Goal: Find specific page/section: Find specific page/section

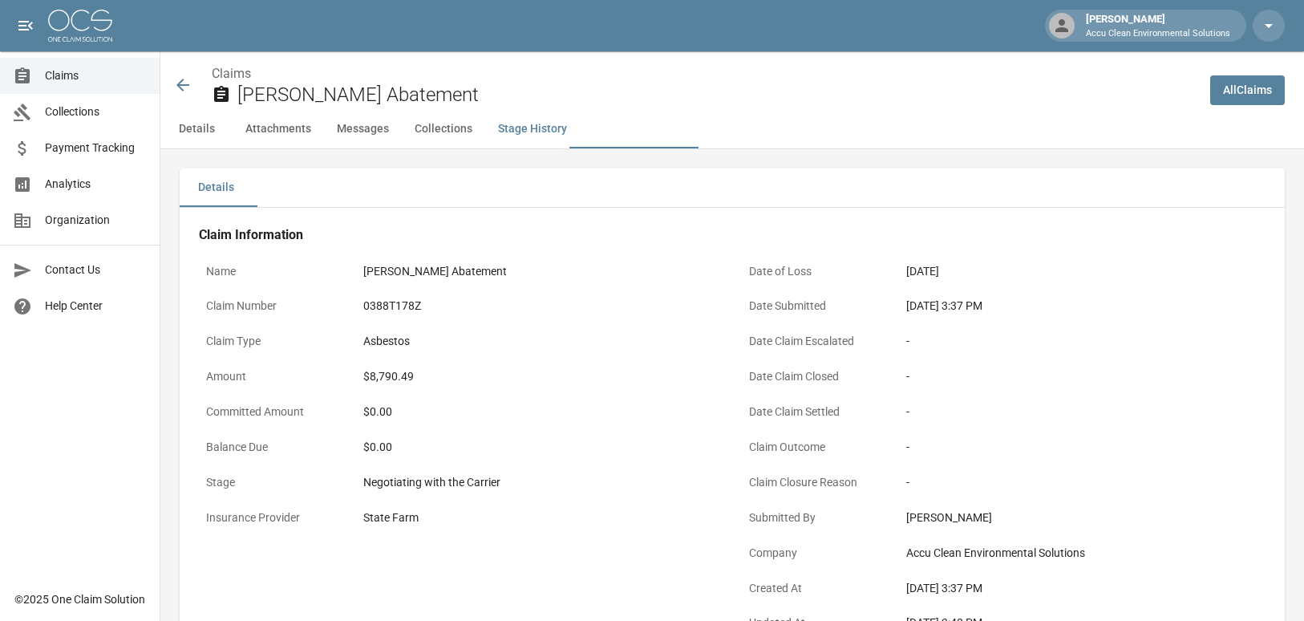
scroll to position [2258, 0]
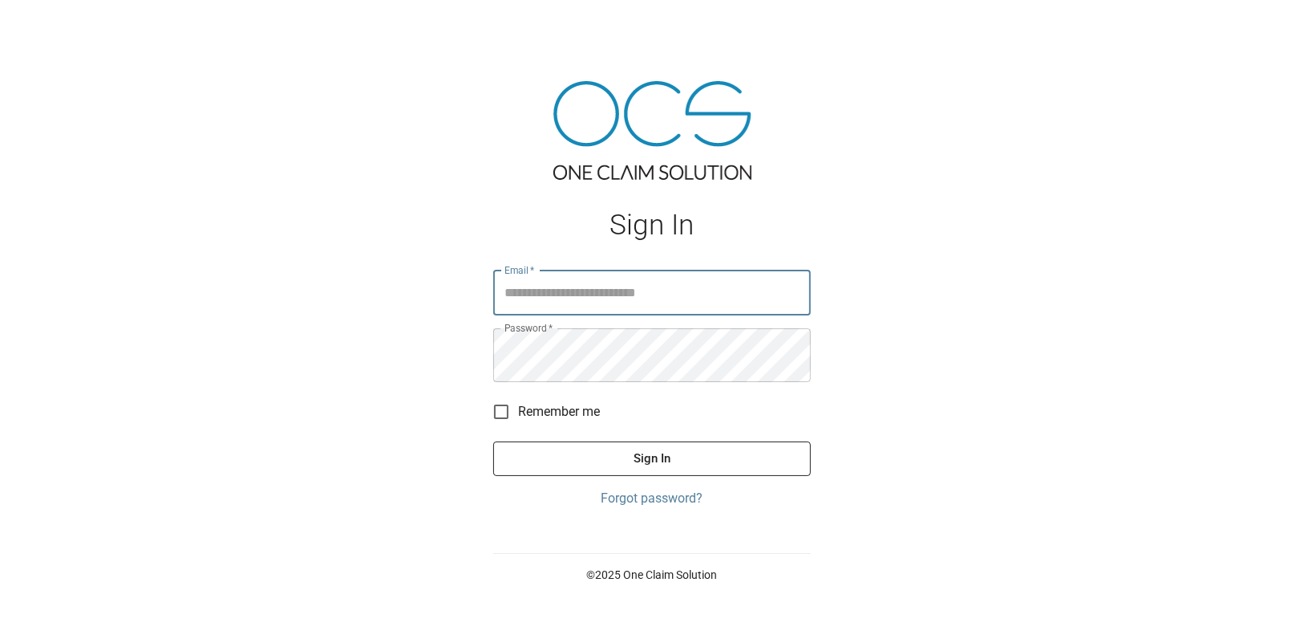
type input "**********"
click at [639, 475] on button "Sign In" at bounding box center [652, 458] width 318 height 34
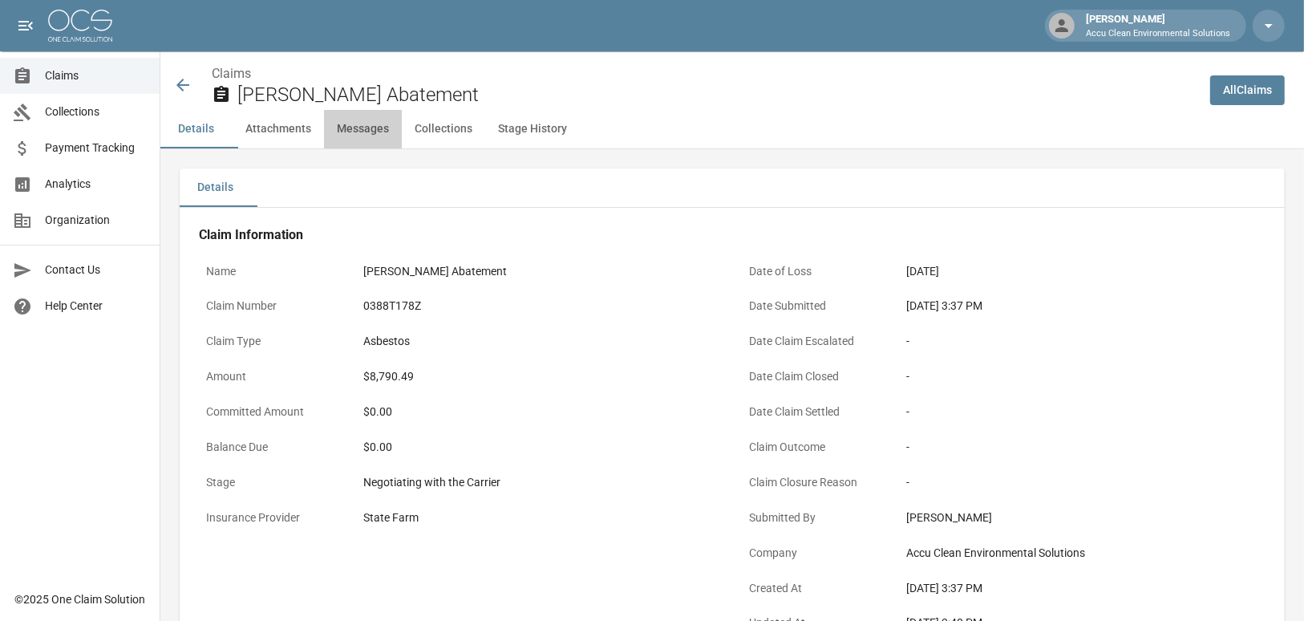
click at [402, 148] on button "Messages" at bounding box center [363, 129] width 78 height 39
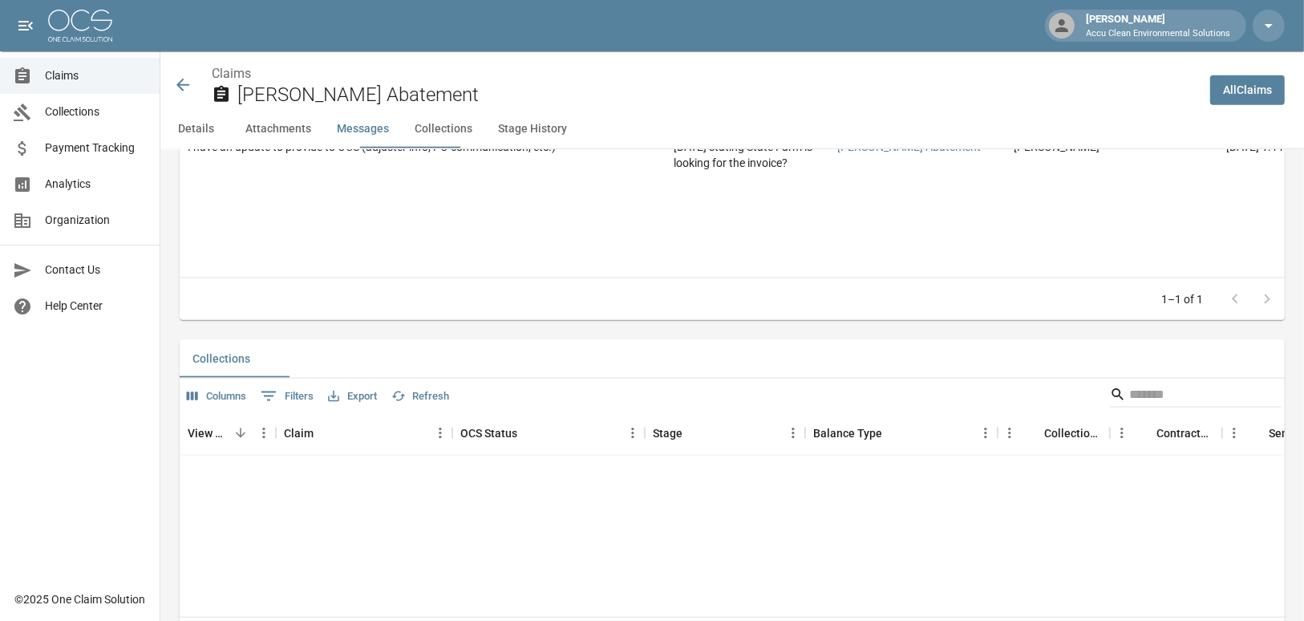
scroll to position [1684, 0]
click at [48, 278] on span "Contact Us" at bounding box center [96, 270] width 102 height 17
